Goal: Task Accomplishment & Management: Use online tool/utility

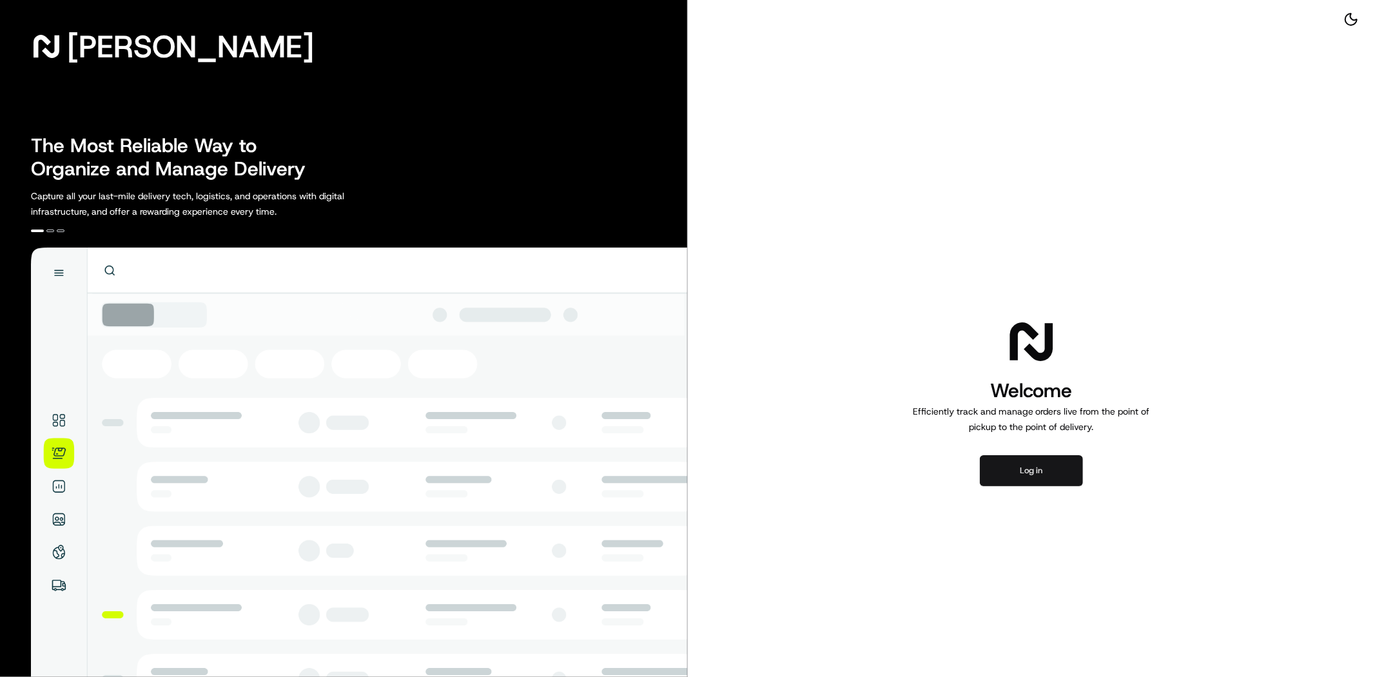
click at [1058, 468] on button "Log in" at bounding box center [1031, 470] width 103 height 31
